Goal: Task Accomplishment & Management: Manage account settings

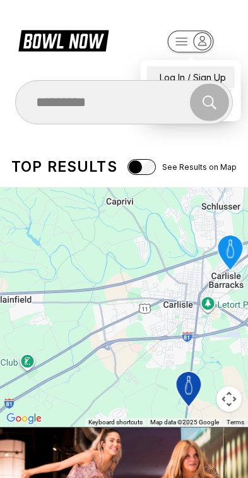
click at [209, 67] on div "Log In / Sign Up" at bounding box center [191, 77] width 88 height 22
select select "**"
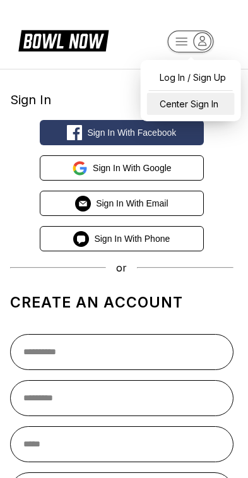
click at [212, 102] on div "Center Sign In" at bounding box center [191, 104] width 88 height 22
click at [207, 40] on icon "button" at bounding box center [202, 41] width 17 height 17
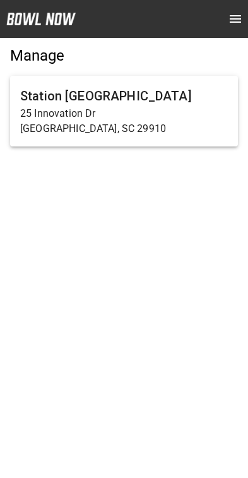
click at [172, 107] on p "25 Innovation Dr" at bounding box center [124, 113] width 208 height 15
click at [57, 115] on p "25 Innovation Dr" at bounding box center [124, 113] width 208 height 15
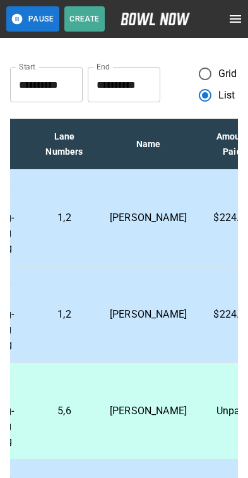
scroll to position [0, 336]
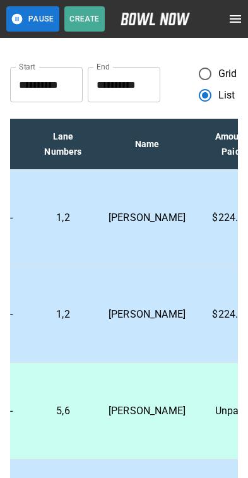
click at [113, 213] on p "[PERSON_NAME]" at bounding box center [147, 217] width 77 height 15
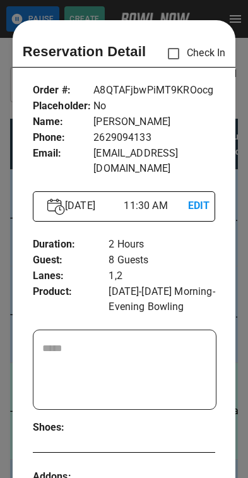
scroll to position [0, 0]
click at [238, 314] on div at bounding box center [124, 239] width 248 height 478
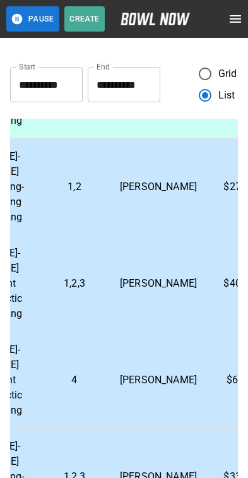
scroll to position [324, 323]
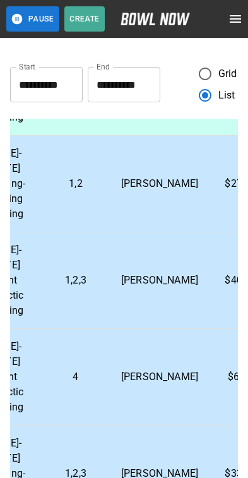
click at [117, 376] on td "[PERSON_NAME]" at bounding box center [159, 377] width 97 height 97
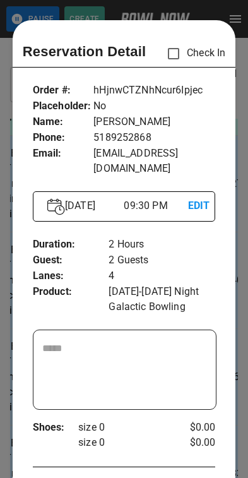
scroll to position [0, 0]
